Goal: Ask a question

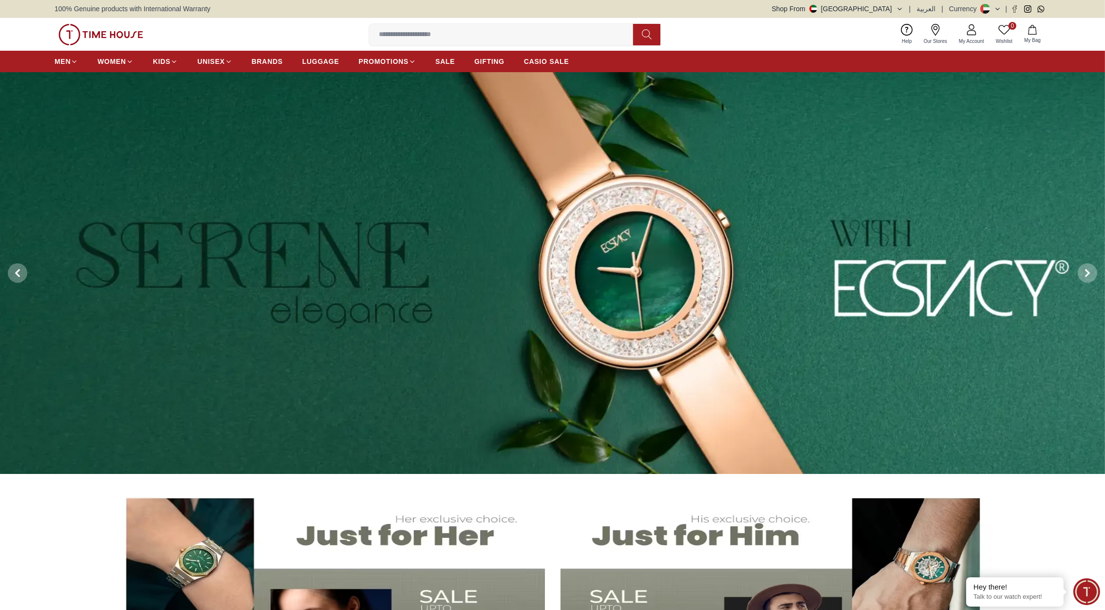
click at [138, 35] on img at bounding box center [100, 34] width 85 height 21
click at [422, 38] on input at bounding box center [505, 34] width 272 height 19
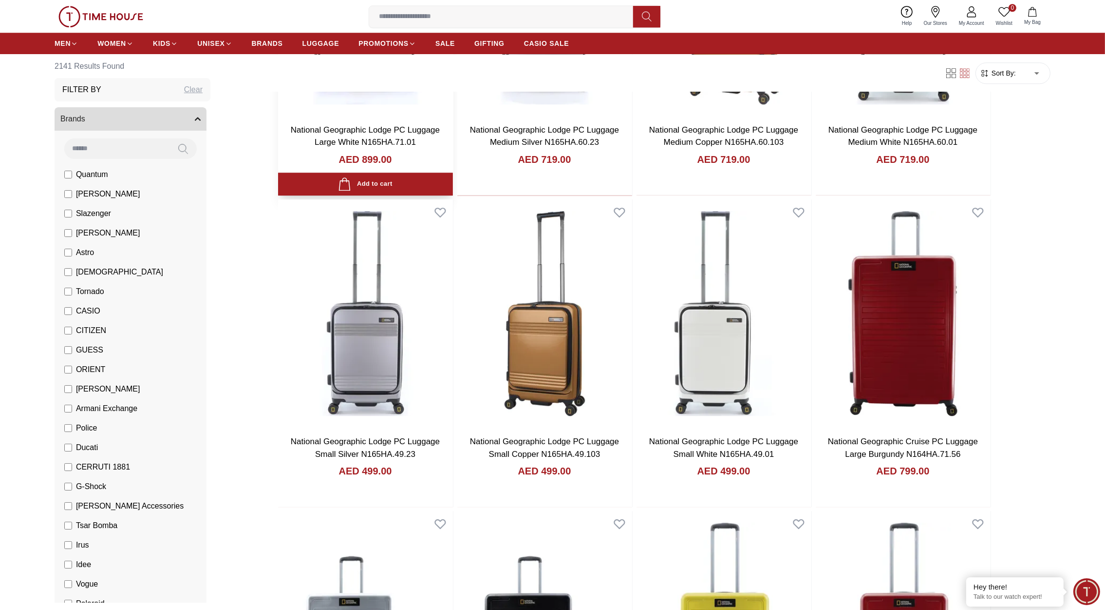
scroll to position [4003, 0]
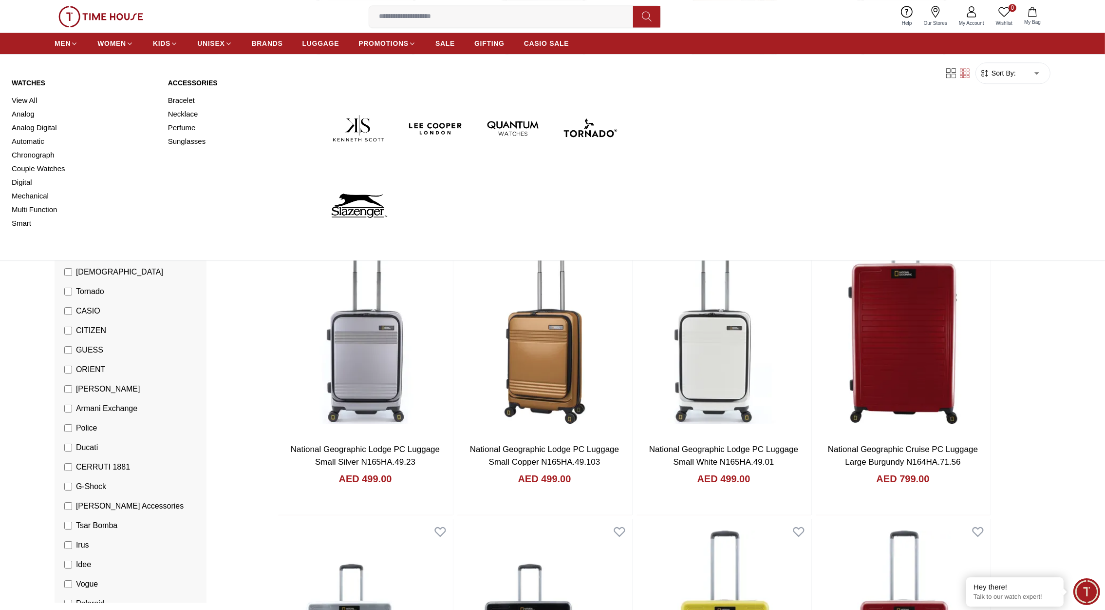
click at [28, 82] on link "Watches" at bounding box center [84, 83] width 145 height 10
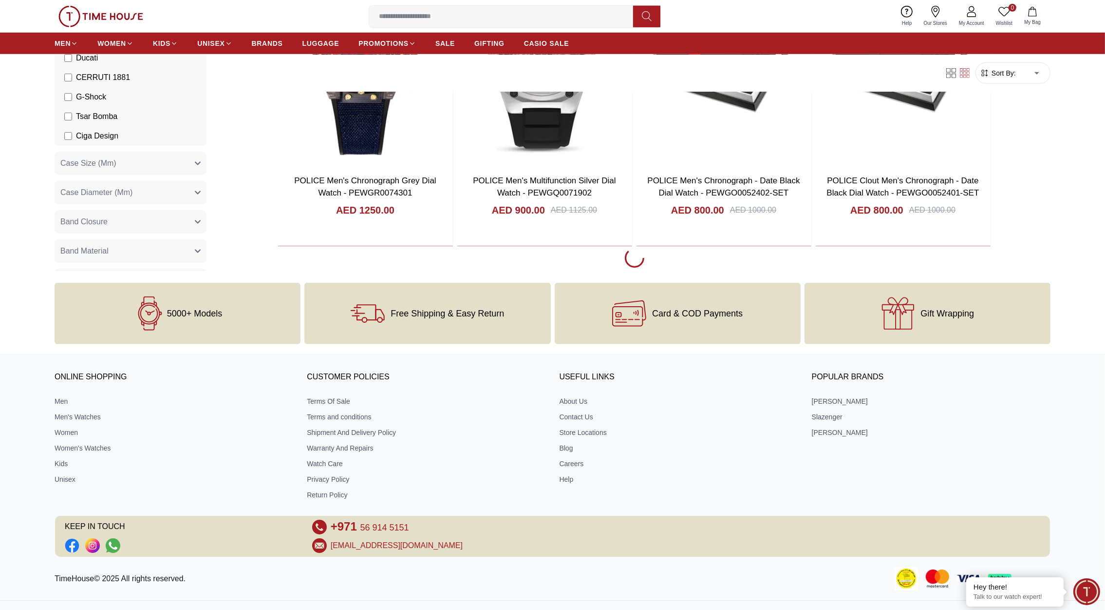
scroll to position [1502, 0]
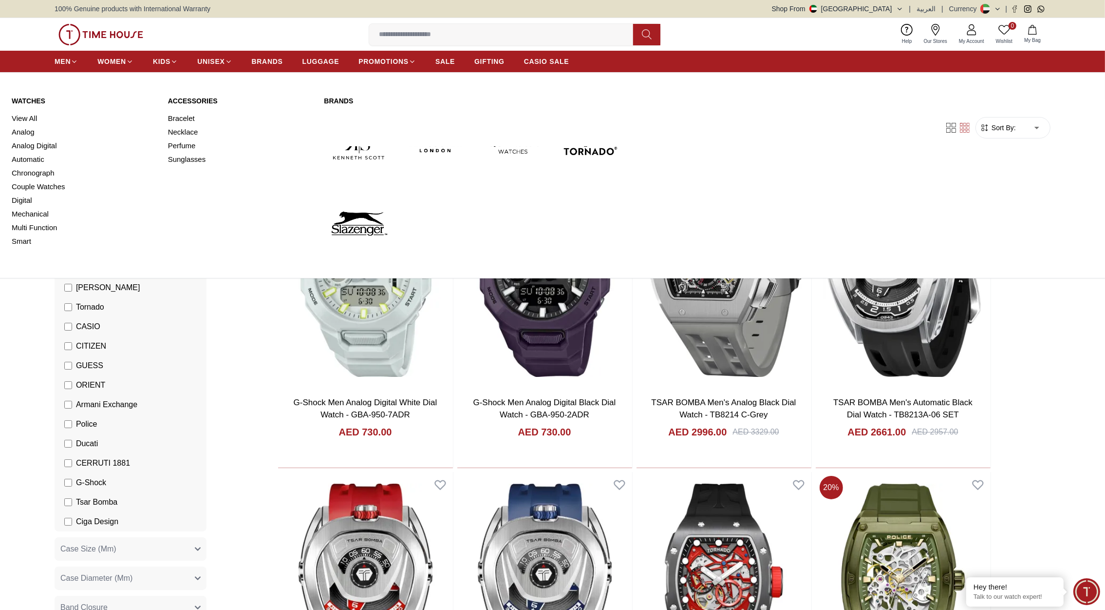
click at [31, 99] on link "Watches" at bounding box center [84, 101] width 145 height 10
click at [65, 60] on span "MEN" at bounding box center [63, 62] width 16 height 10
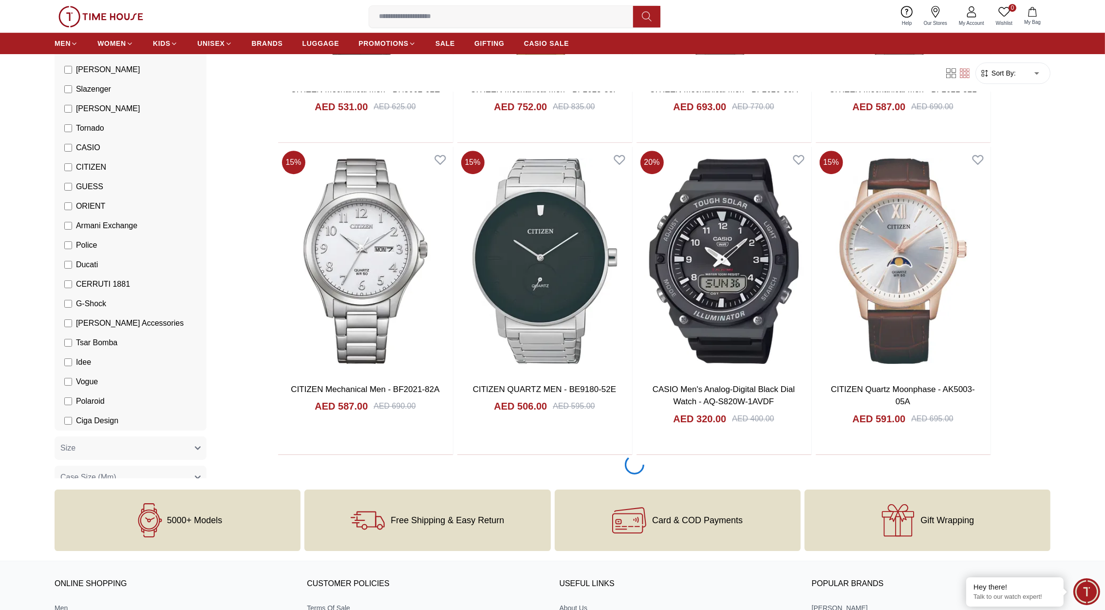
scroll to position [4605, 0]
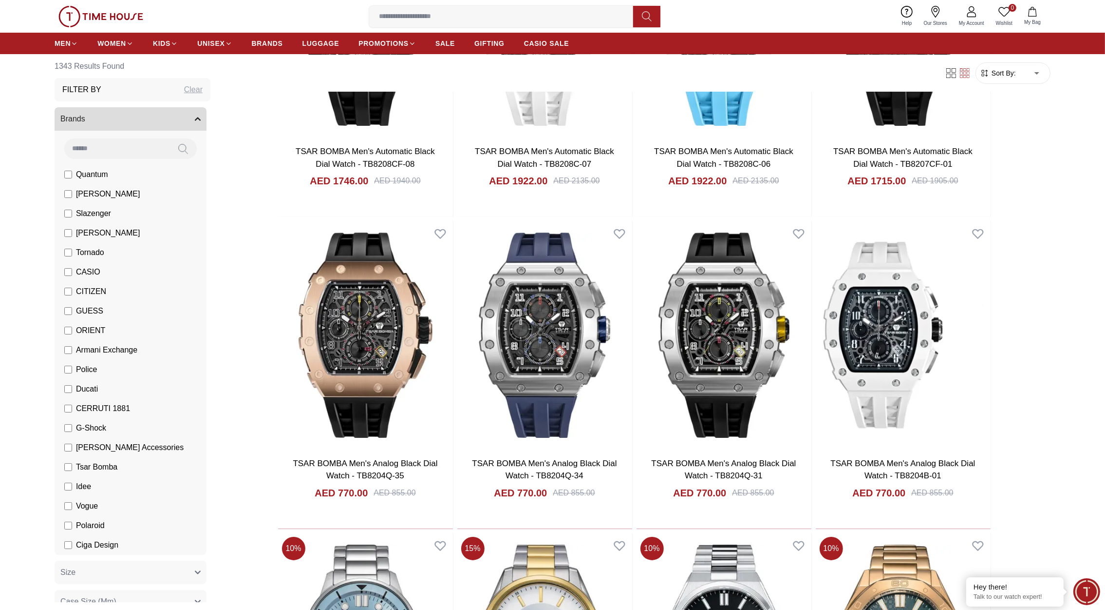
scroll to position [11137, 0]
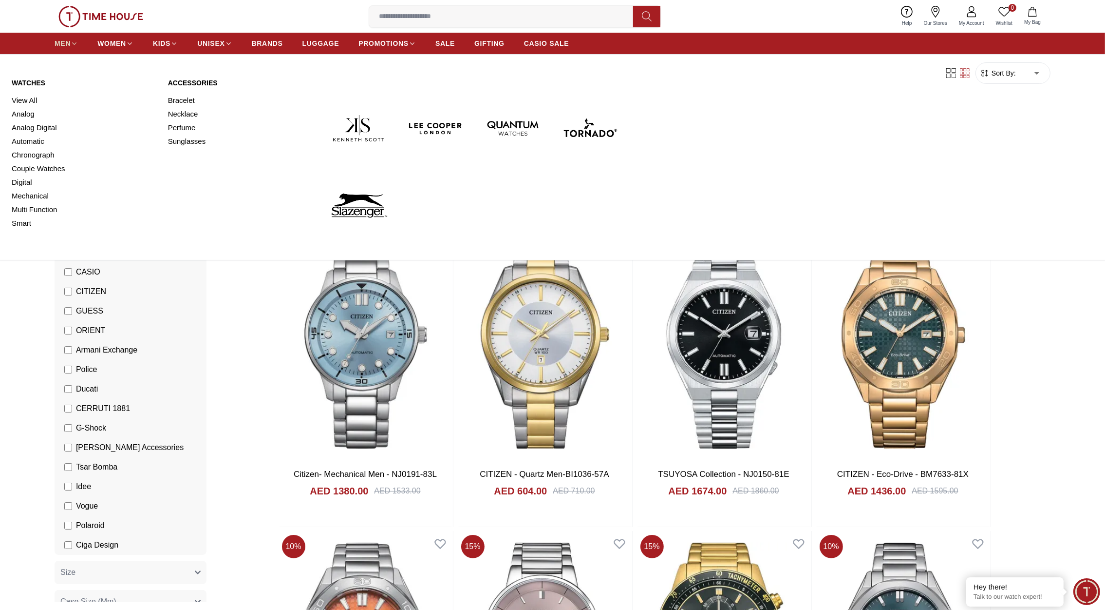
click at [65, 42] on span "MEN" at bounding box center [63, 43] width 16 height 10
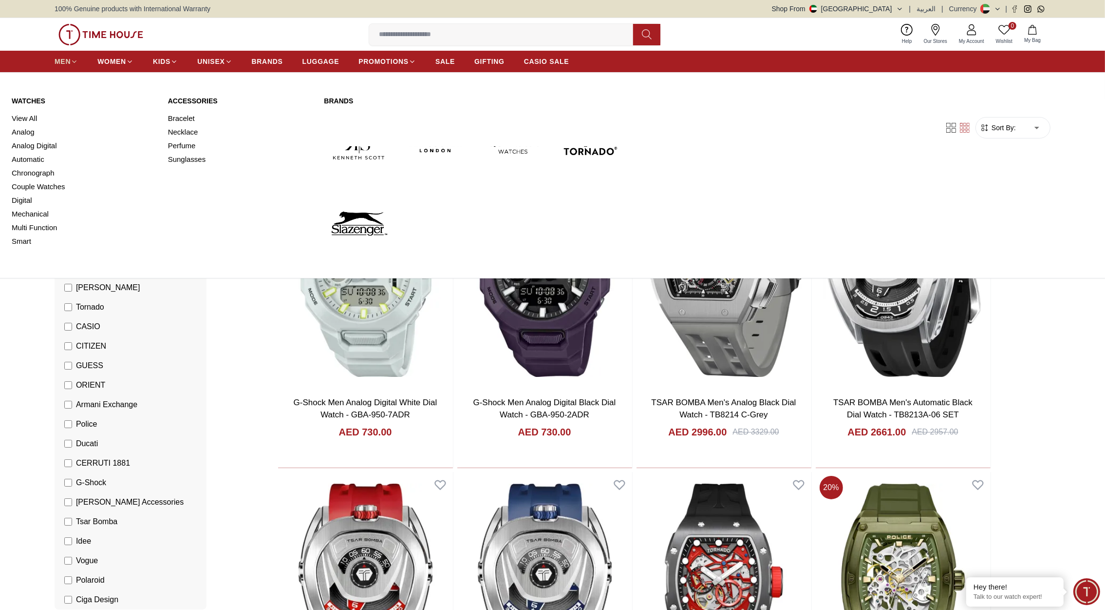
click at [62, 60] on span "MEN" at bounding box center [63, 62] width 16 height 10
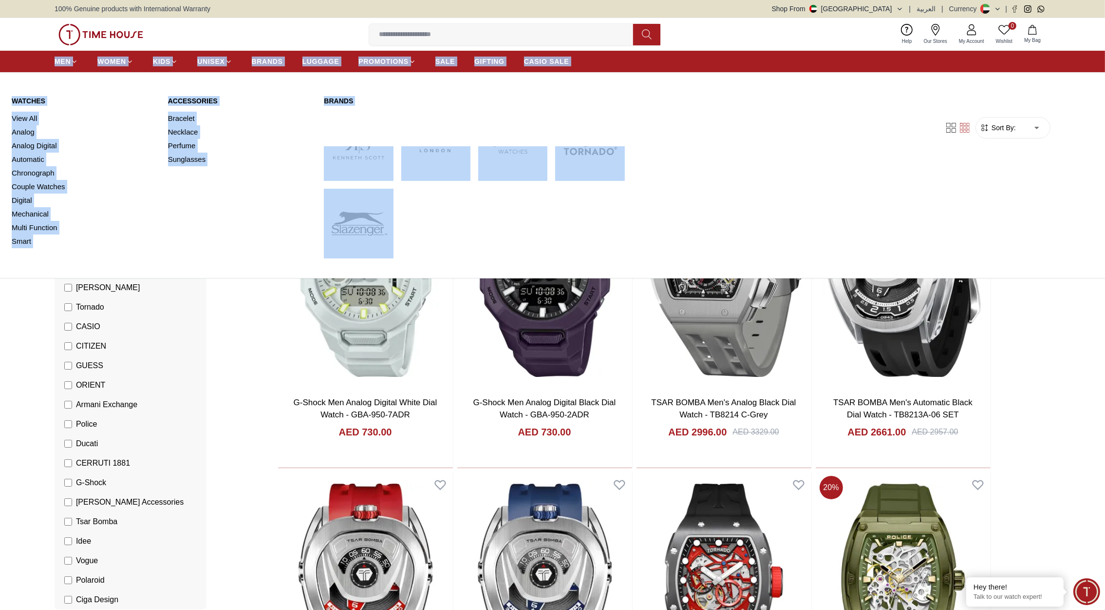
drag, startPoint x: 126, startPoint y: 93, endPoint x: 43, endPoint y: 60, distance: 89.5
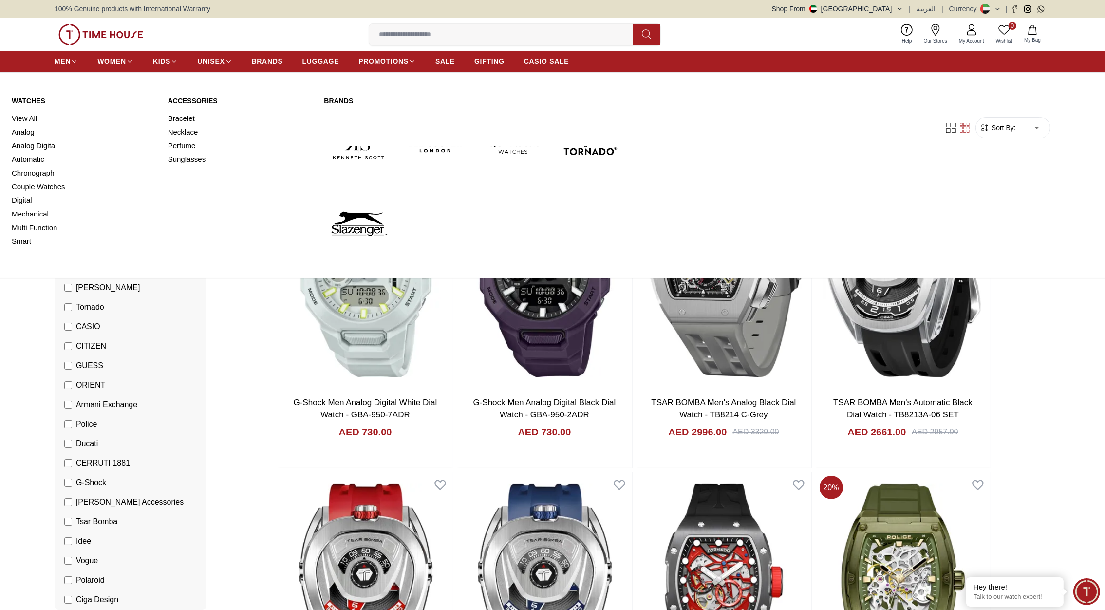
click at [43, 60] on div "MEN WOMEN KIDS UNISEX BRANDS LUGGAGE PROMOTIONS SALE GIFTING CASIO SALE" at bounding box center [552, 61] width 1105 height 21
click at [28, 98] on link "Watches" at bounding box center [84, 101] width 145 height 10
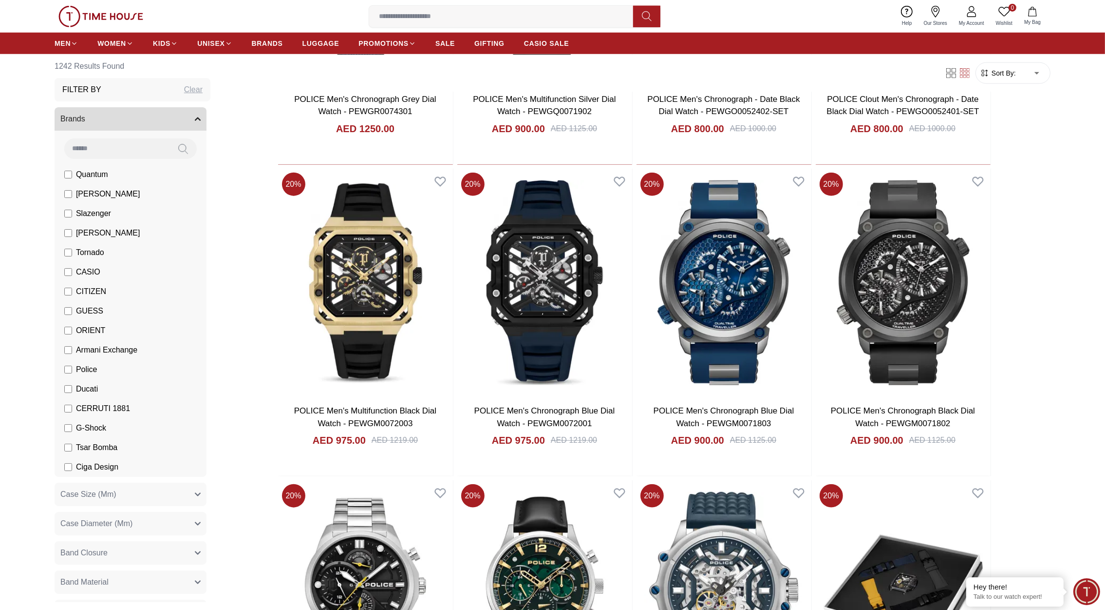
scroll to position [1552, 0]
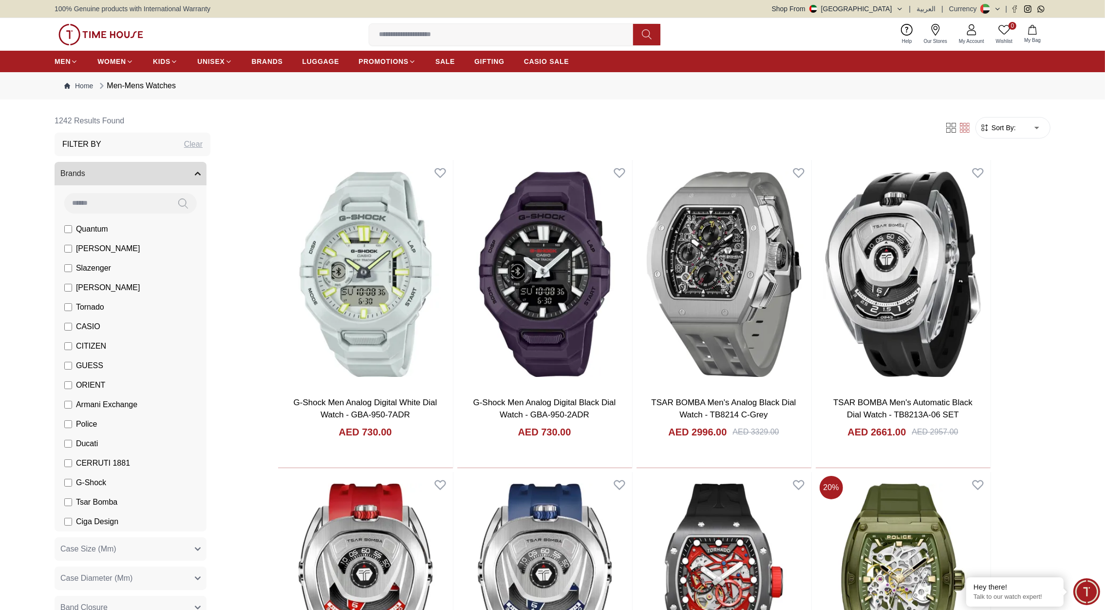
click at [112, 27] on img at bounding box center [100, 34] width 85 height 21
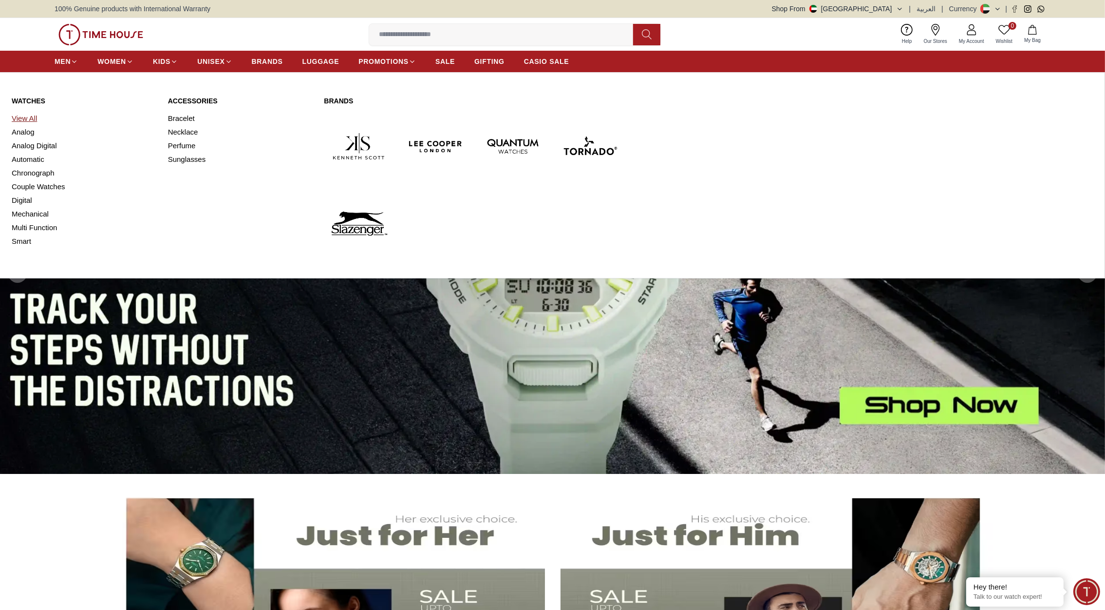
click at [27, 117] on link "View All" at bounding box center [84, 119] width 145 height 14
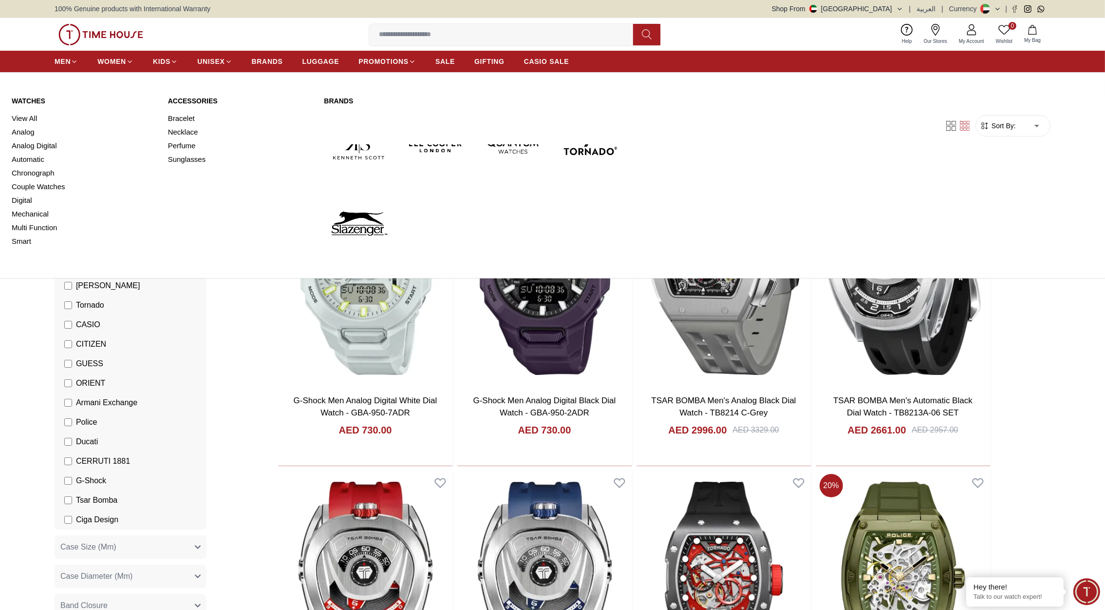
click at [33, 99] on link "Watches" at bounding box center [84, 101] width 145 height 10
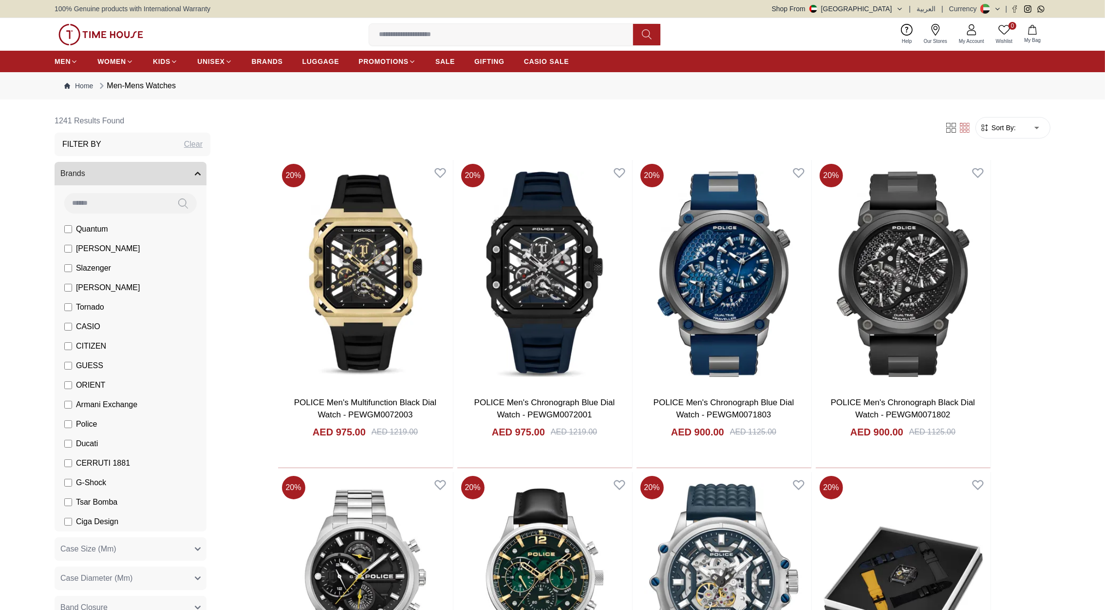
click at [118, 37] on img at bounding box center [100, 34] width 85 height 21
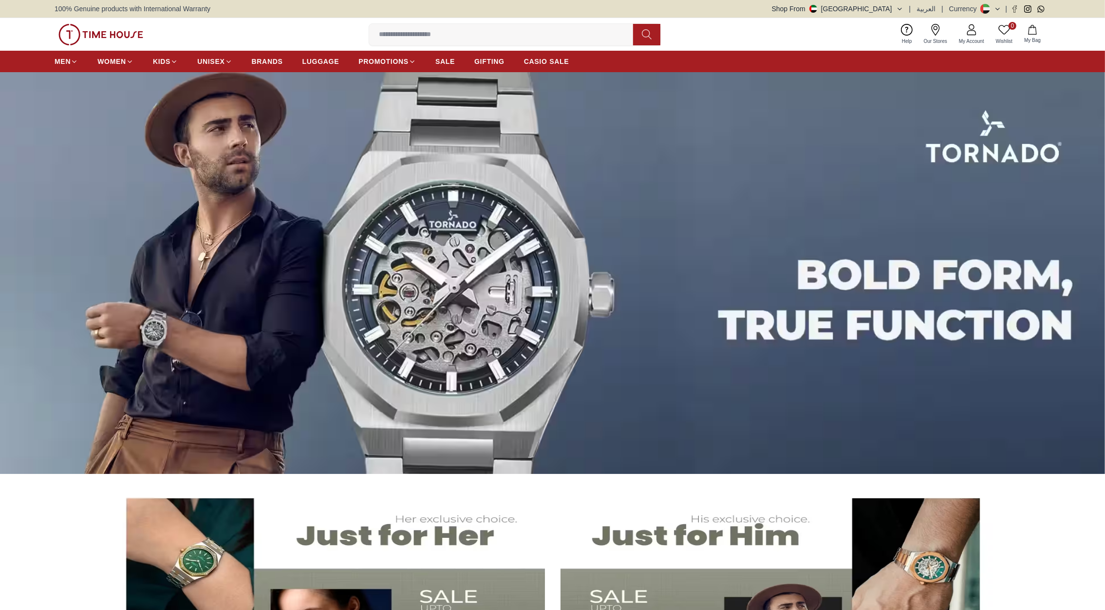
click at [118, 37] on img at bounding box center [100, 34] width 85 height 21
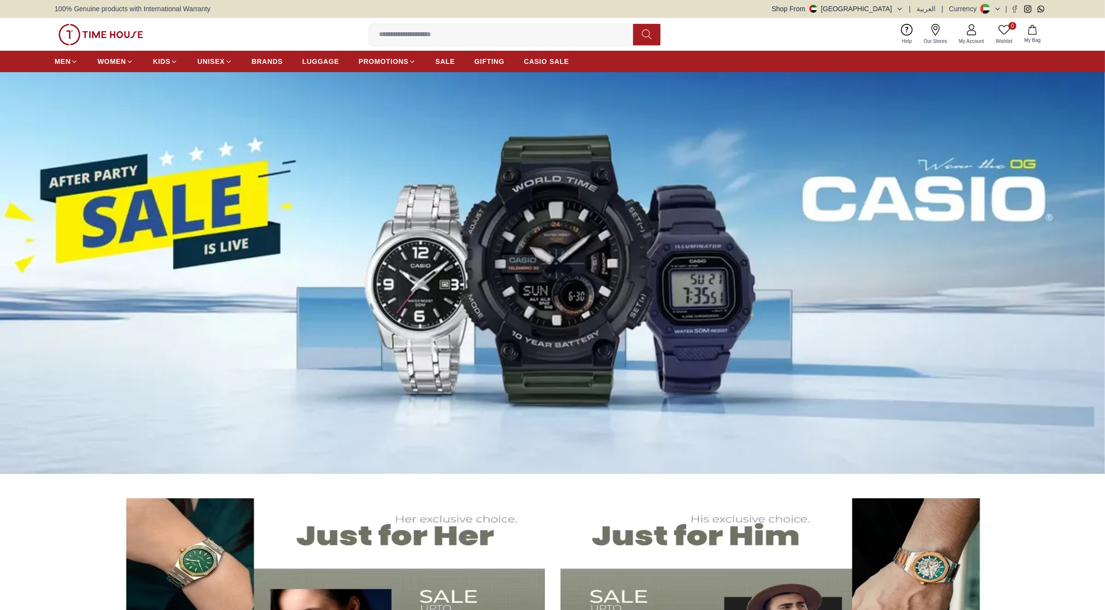
click at [118, 37] on img at bounding box center [100, 34] width 85 height 21
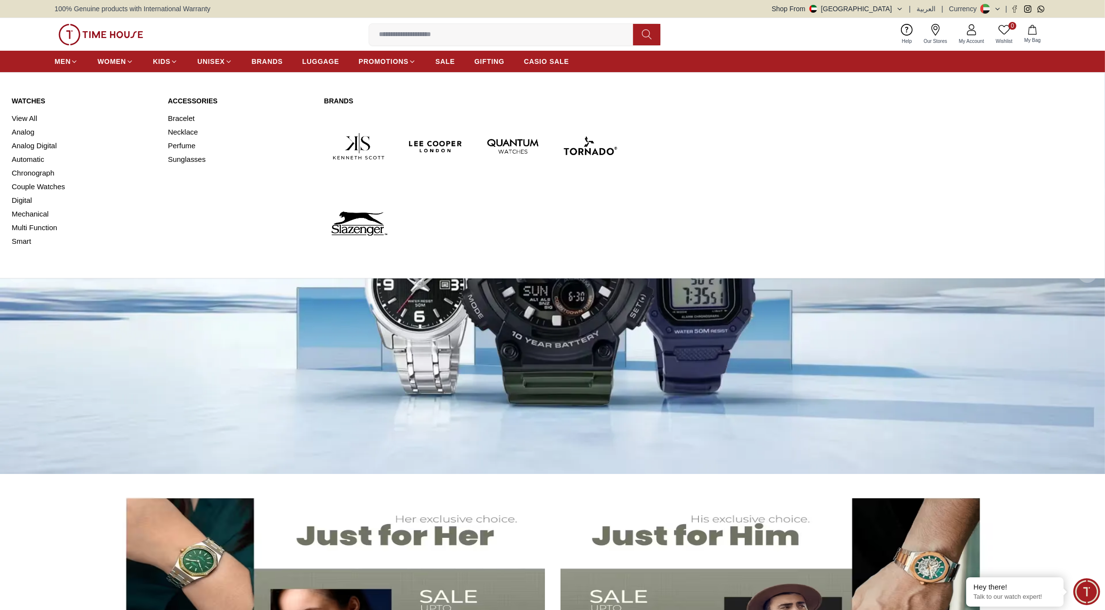
click at [27, 99] on link "Watches" at bounding box center [84, 101] width 145 height 10
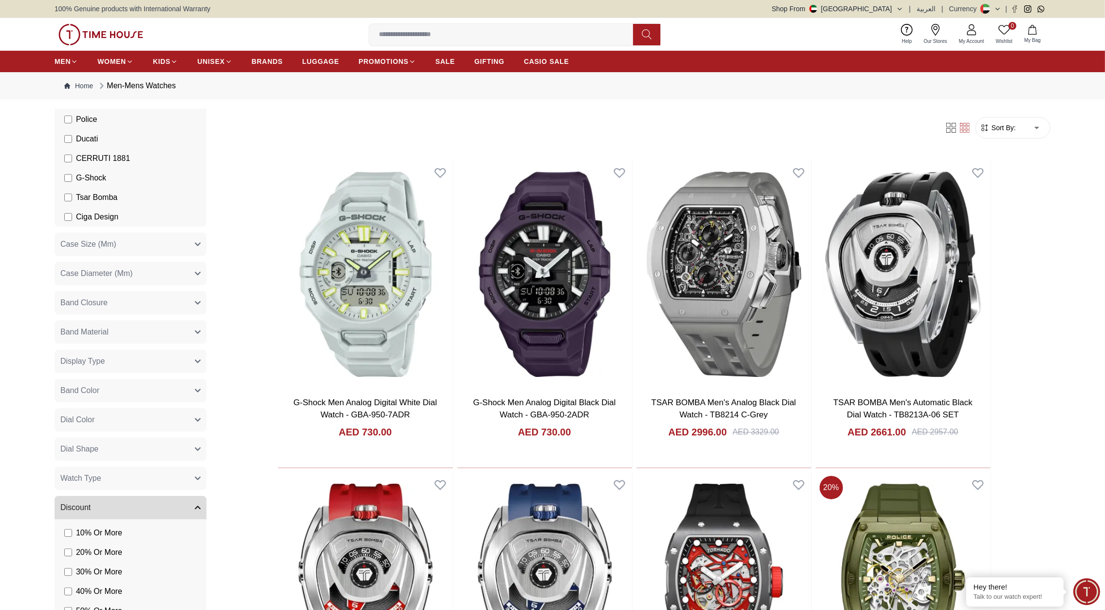
scroll to position [305, 0]
click at [125, 390] on button "Band Color" at bounding box center [131, 389] width 152 height 23
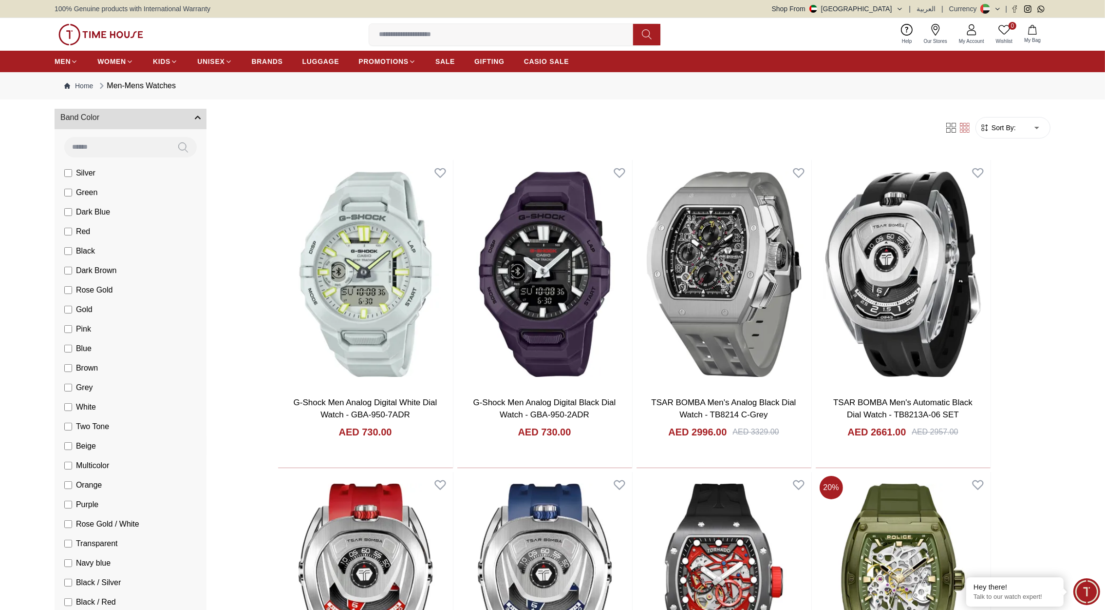
scroll to position [572, 0]
click at [82, 316] on span "Gold" at bounding box center [84, 315] width 17 height 12
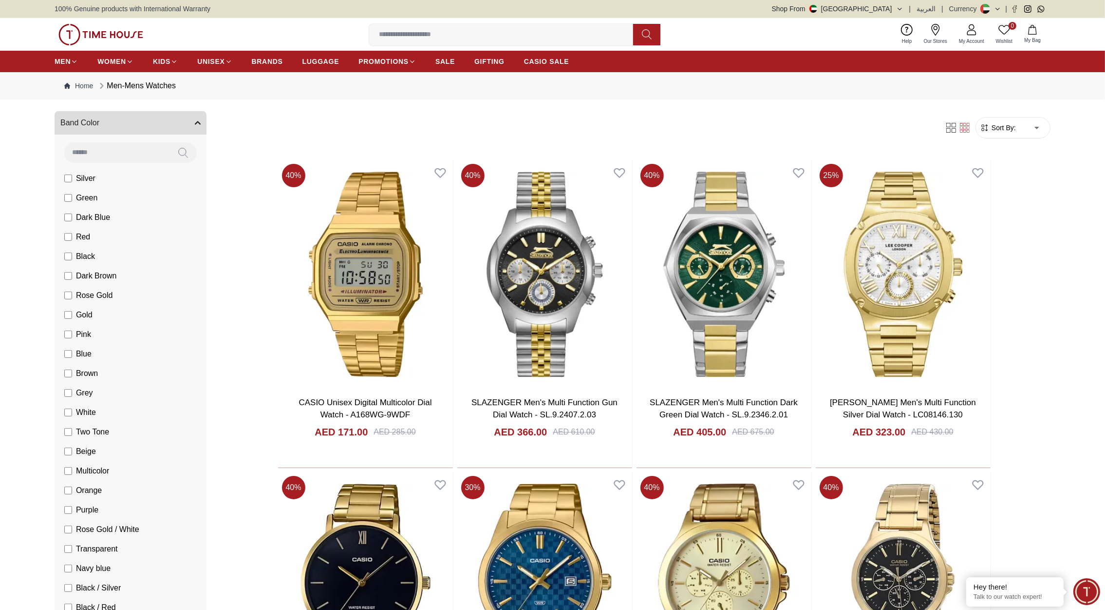
click at [430, 35] on input at bounding box center [505, 34] width 272 height 19
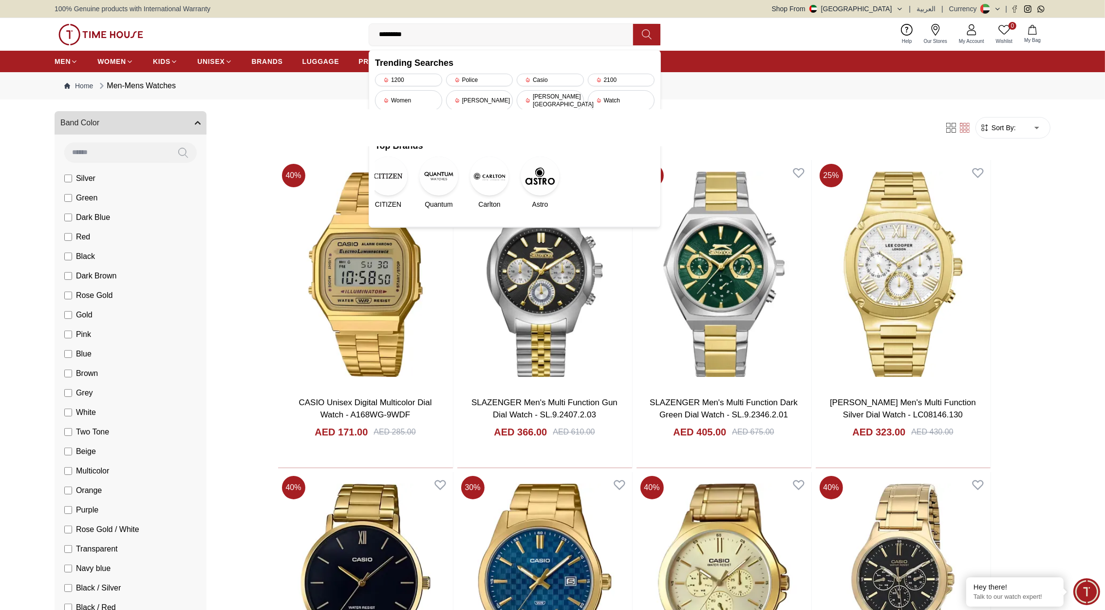
type input "**********"
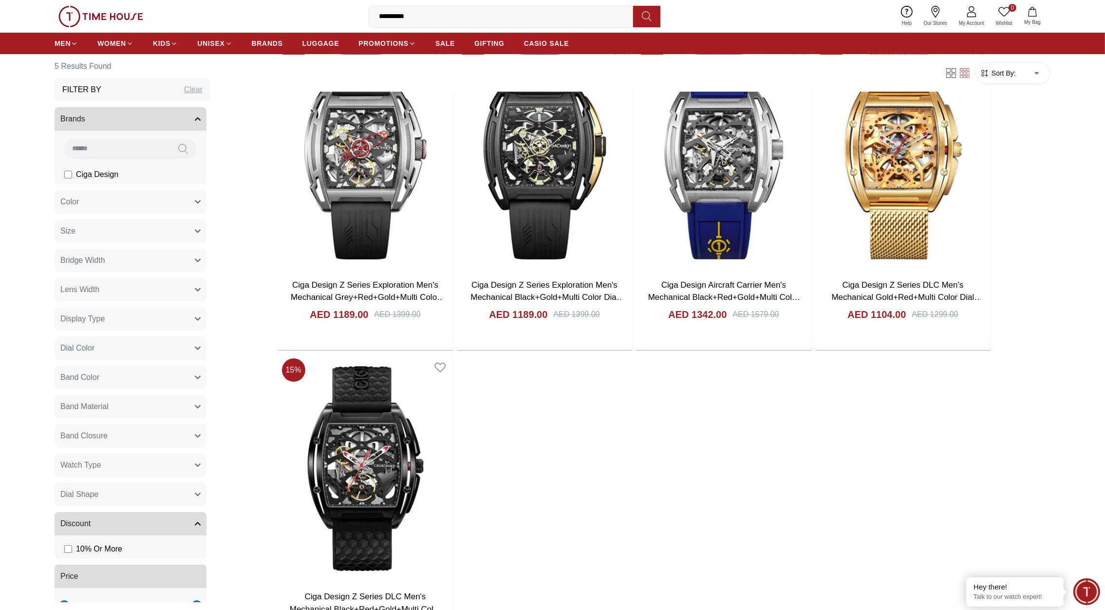
scroll to position [134, 0]
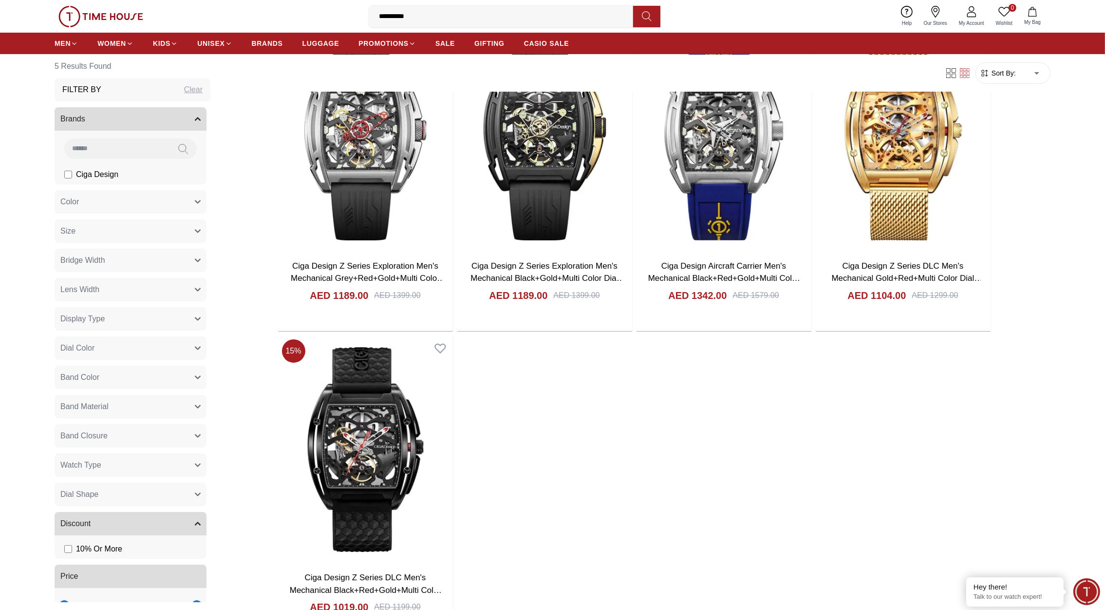
click at [1092, 588] on span "Minimize live chat window" at bounding box center [1087, 591] width 36 height 36
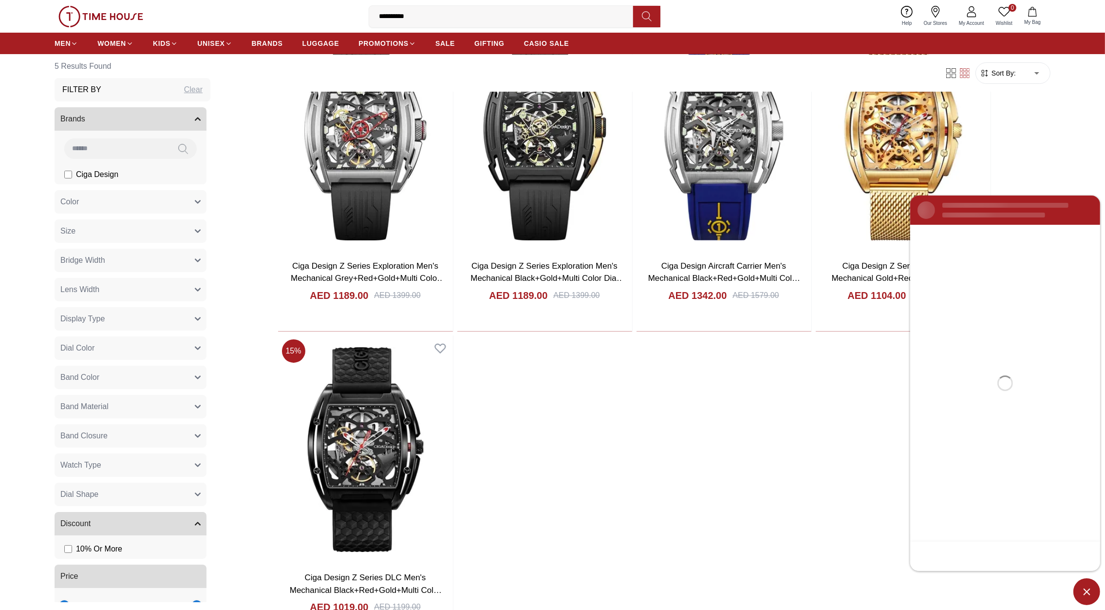
scroll to position [0, 0]
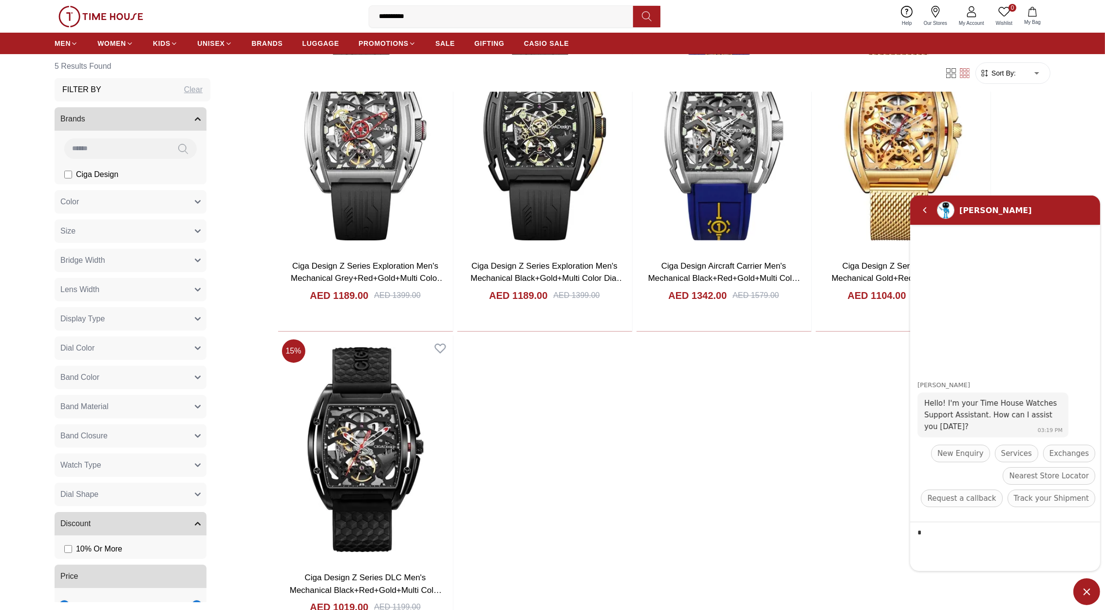
type textarea "**"
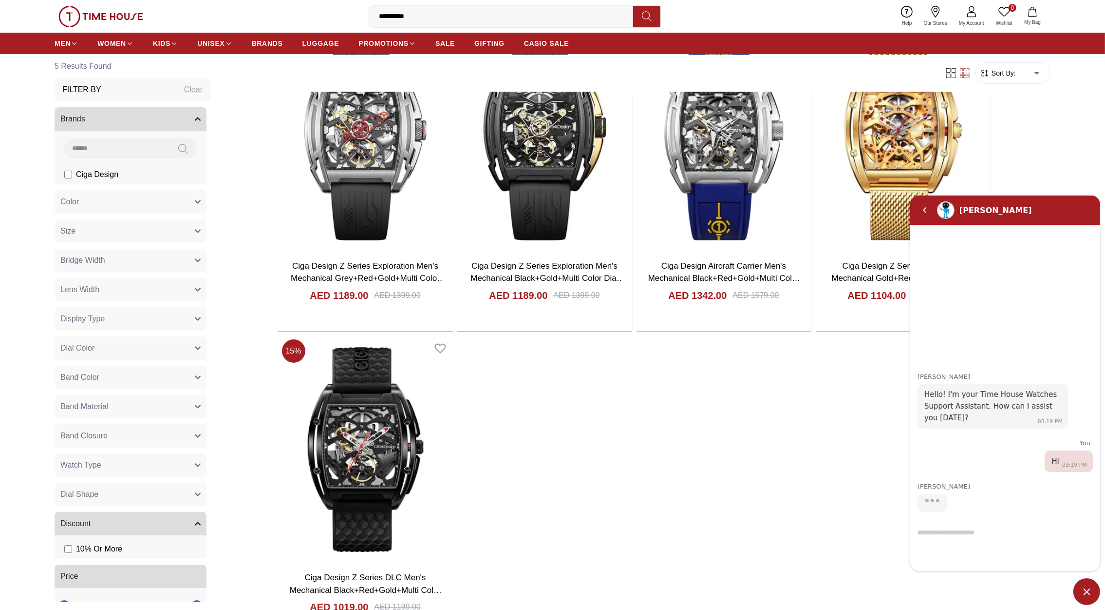
click at [941, 534] on div at bounding box center [1005, 545] width 190 height 49
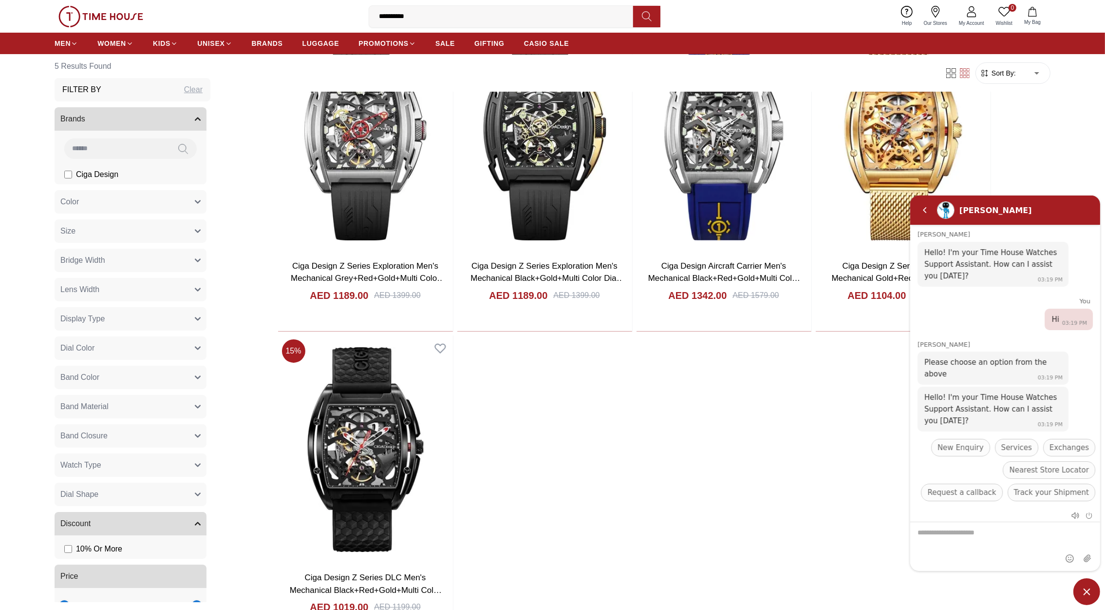
click at [938, 534] on textarea "We are here to help you" at bounding box center [1005, 545] width 190 height 49
type textarea "**********"
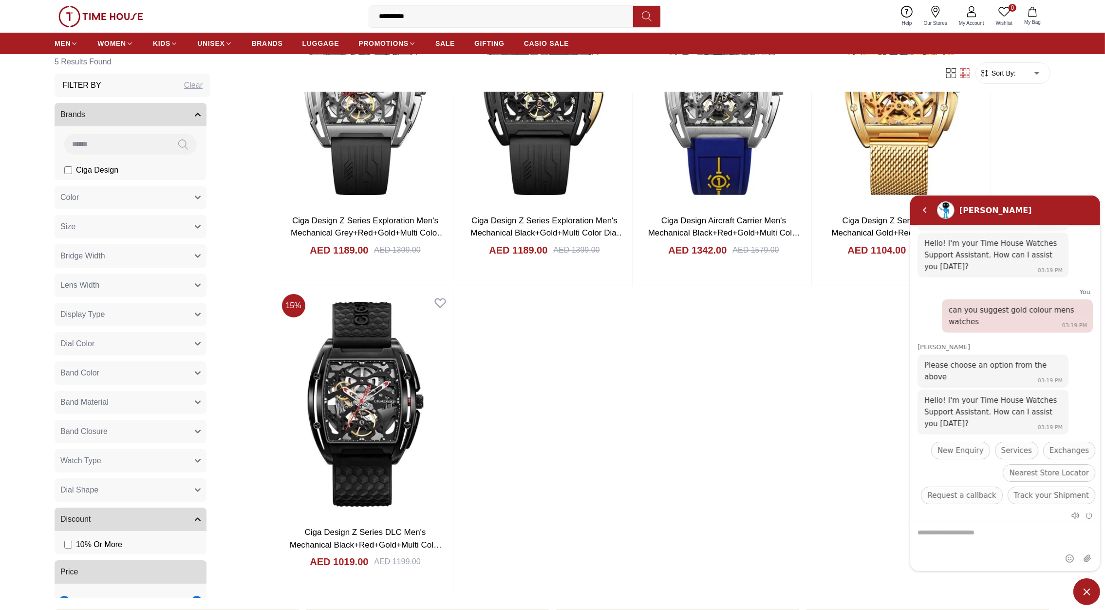
scroll to position [198, 0]
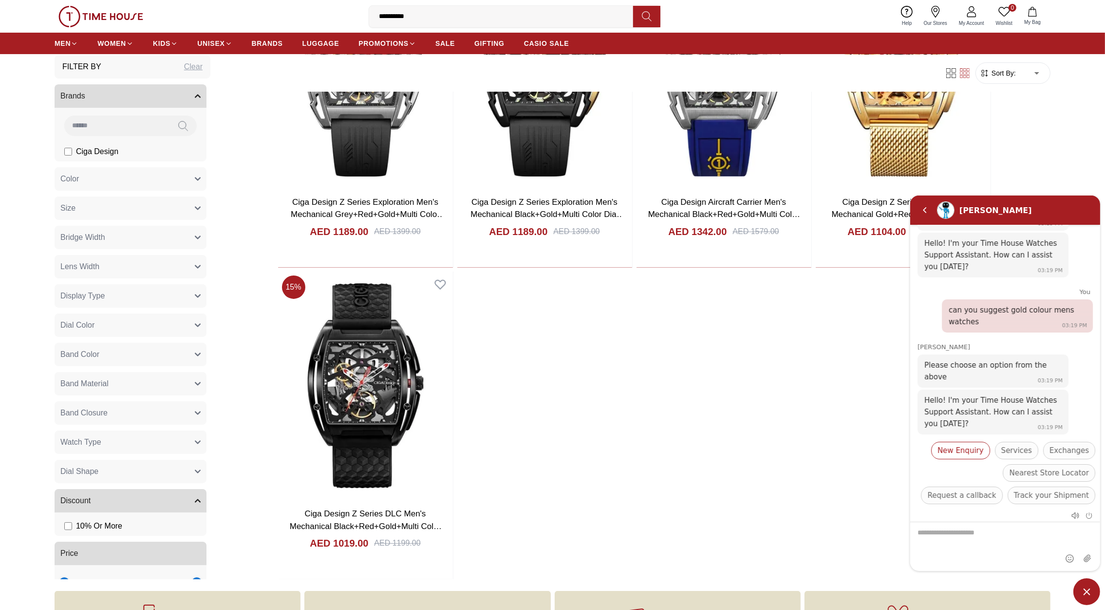
click at [957, 444] on span "New Enquiry" at bounding box center [960, 450] width 46 height 12
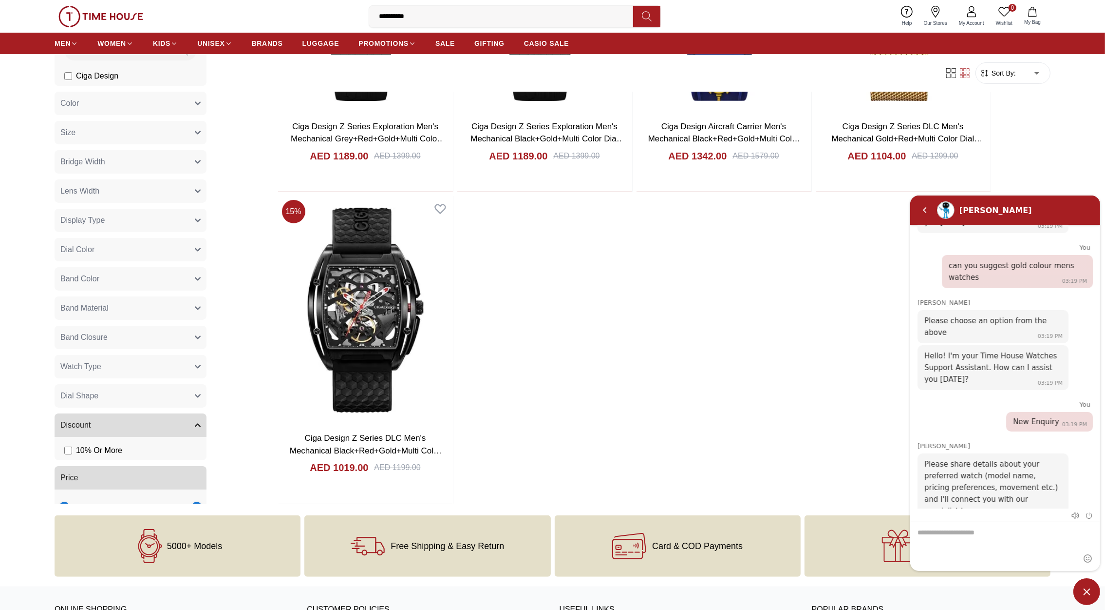
scroll to position [275, 0]
click at [938, 534] on textarea "We are here to help you" at bounding box center [1005, 545] width 190 height 49
type textarea "**********"
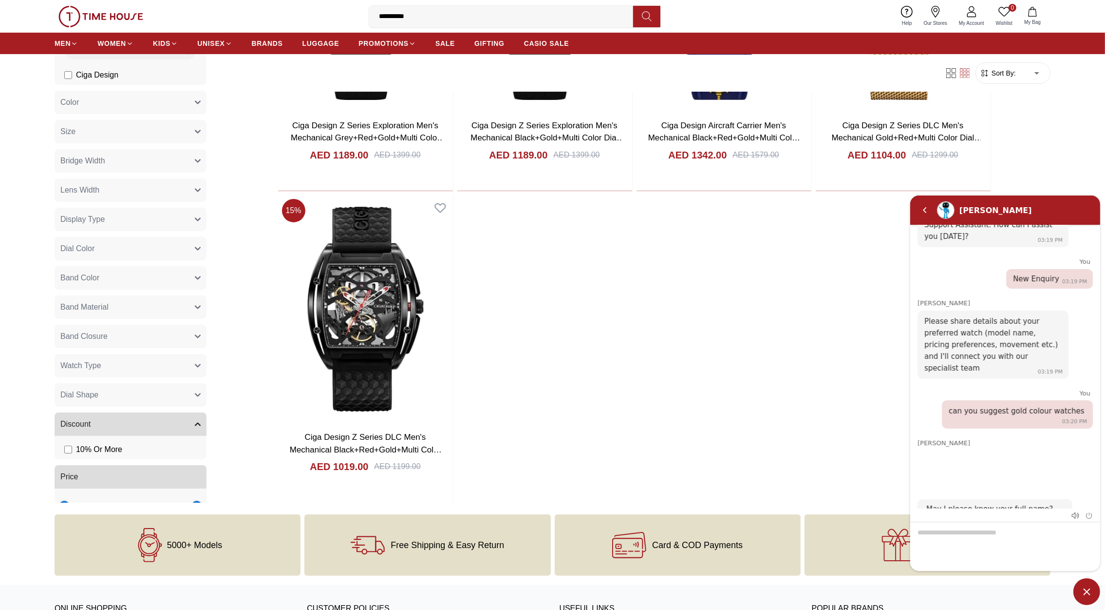
scroll to position [0, 0]
click at [1086, 593] on span "Minimize live chat window" at bounding box center [1087, 591] width 27 height 27
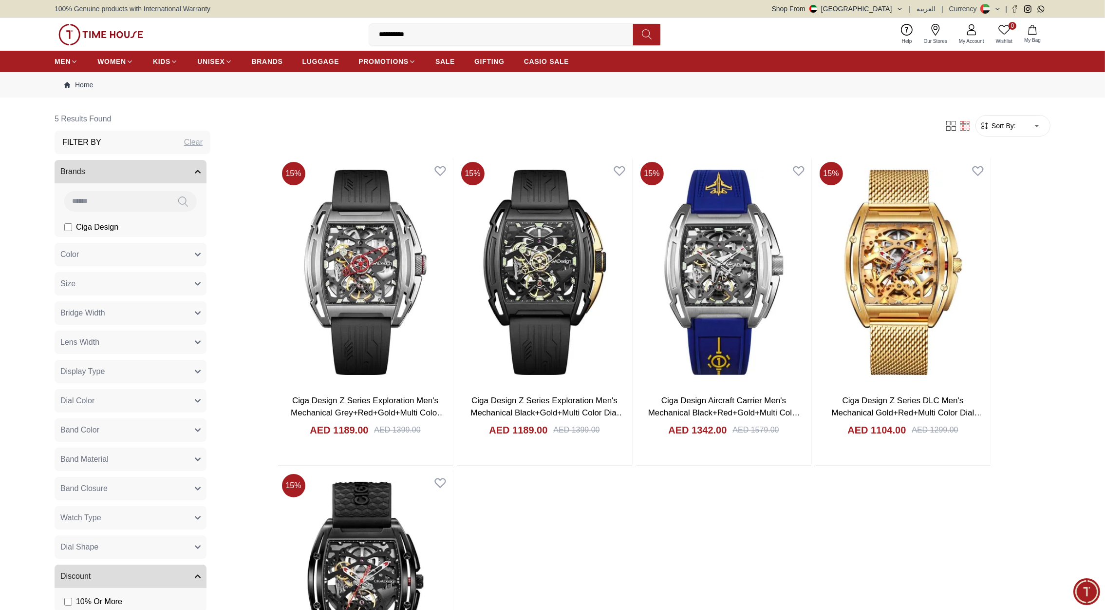
click at [132, 27] on img at bounding box center [100, 34] width 85 height 21
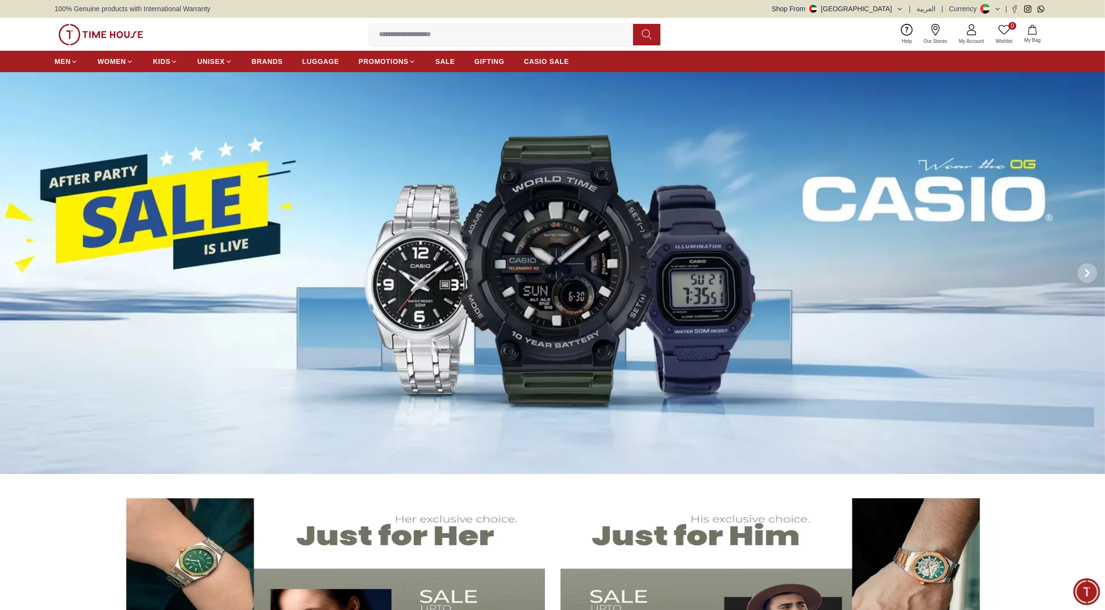
scroll to position [341, 0]
